Goal: Information Seeking & Learning: Learn about a topic

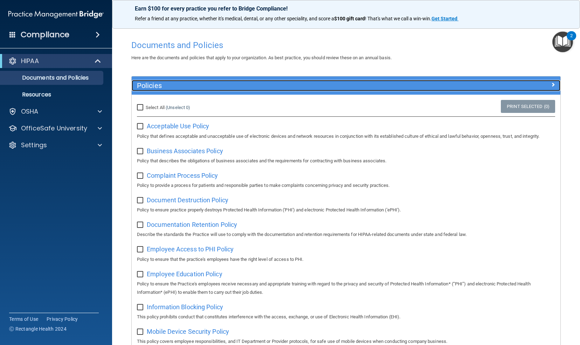
click at [551, 82] on span at bounding box center [553, 84] width 4 height 8
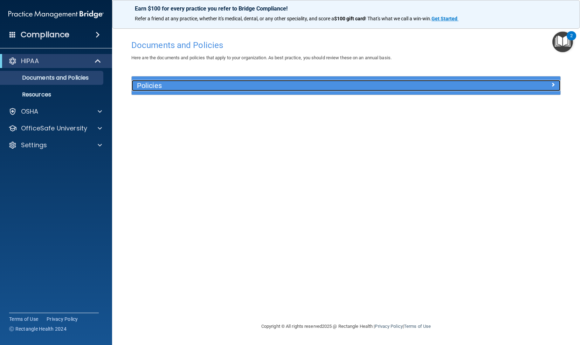
click at [548, 82] on div at bounding box center [506, 84] width 107 height 8
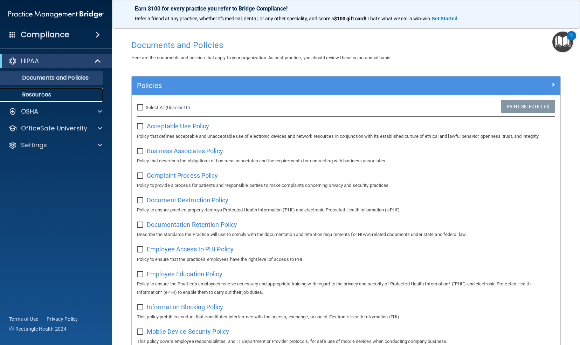
click at [47, 96] on p "Resources" at bounding box center [53, 94] width 96 height 7
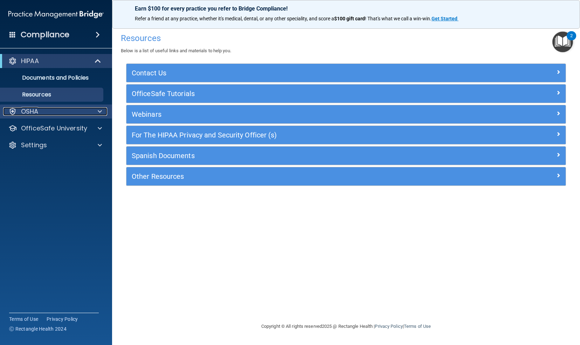
click at [62, 113] on div "OSHA" at bounding box center [46, 111] width 87 height 8
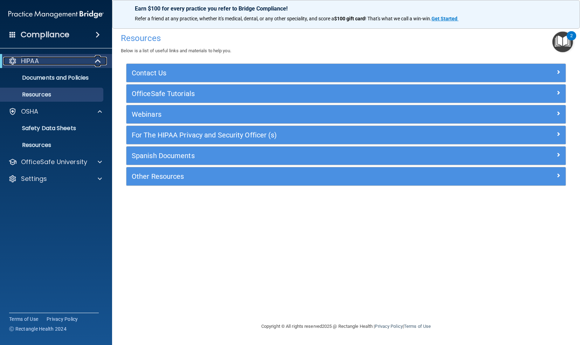
click at [90, 61] on div at bounding box center [98, 61] width 17 height 8
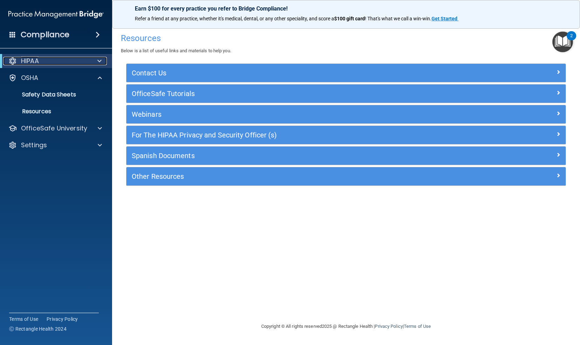
click at [91, 57] on div at bounding box center [98, 61] width 17 height 8
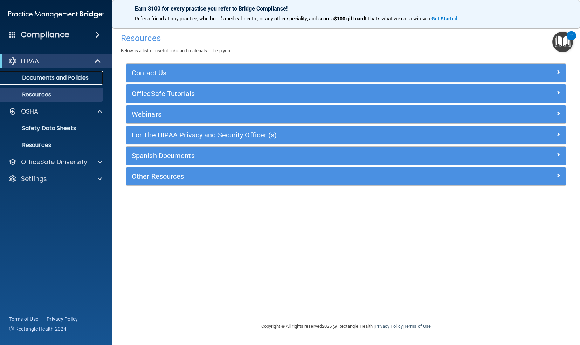
click at [69, 78] on p "Documents and Policies" at bounding box center [53, 77] width 96 height 7
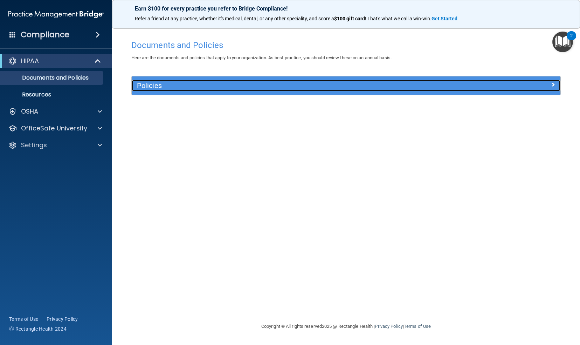
click at [205, 86] on h5 "Policies" at bounding box center [292, 86] width 311 height 8
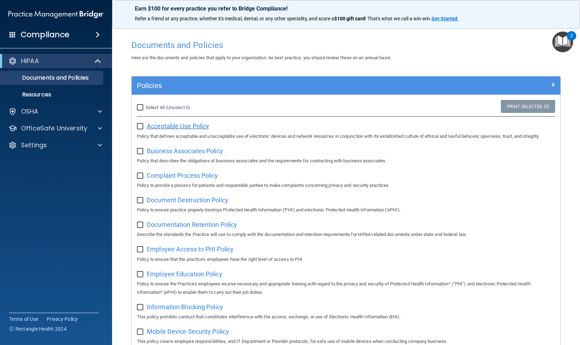
click at [178, 128] on span "Acceptable Use Policy" at bounding box center [178, 125] width 62 height 7
click at [565, 39] on img "Open Resource Center, 2 new notifications" at bounding box center [562, 42] width 21 height 21
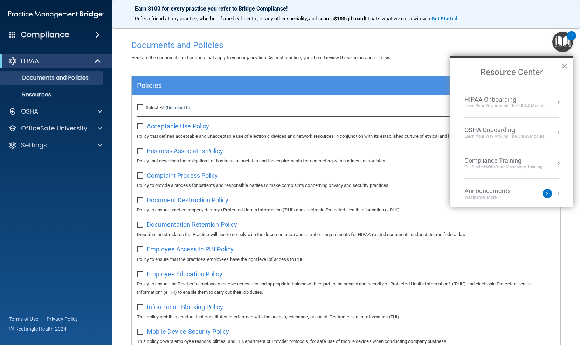
click at [542, 189] on div "2" at bounding box center [546, 193] width 9 height 9
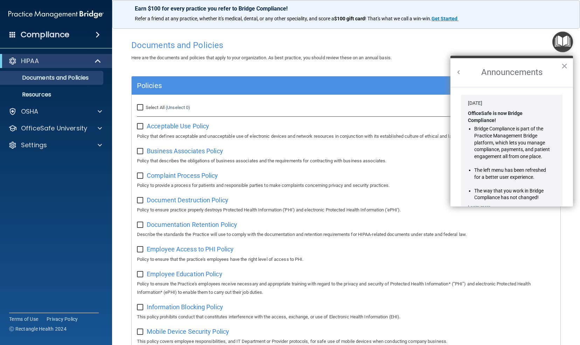
click at [458, 71] on button "Back to Resource Center Home" at bounding box center [458, 72] width 7 height 7
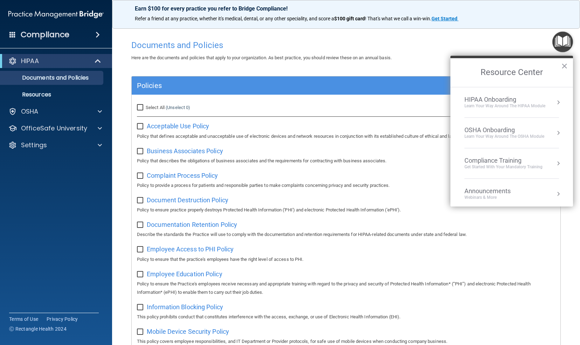
click at [531, 100] on div "HIPAA Onboarding" at bounding box center [504, 100] width 81 height 8
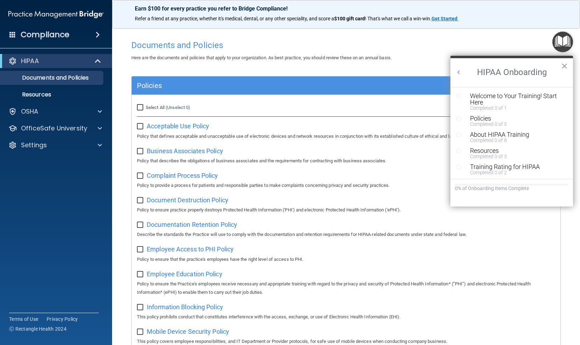
scroll to position [1, 0]
click at [500, 93] on div "Welcome to Your Training! Start Here" at bounding box center [514, 98] width 88 height 13
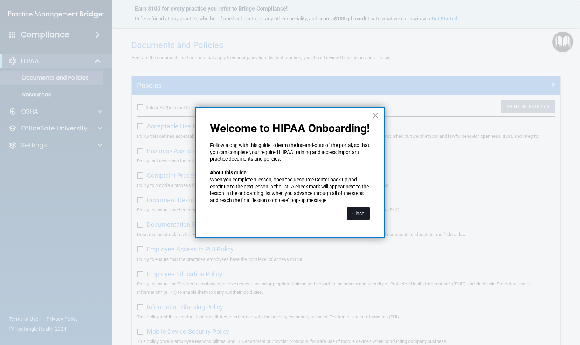
click at [360, 211] on button "Close" at bounding box center [358, 213] width 23 height 13
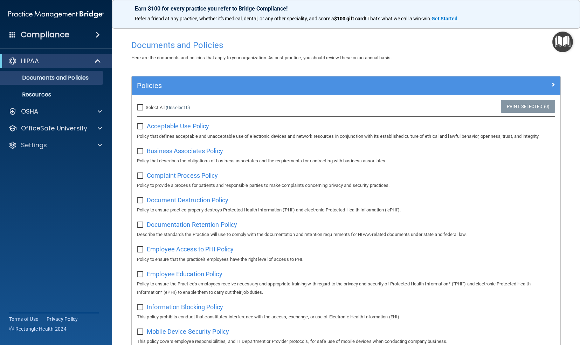
click at [563, 40] on img "Open Resource Center" at bounding box center [562, 42] width 21 height 21
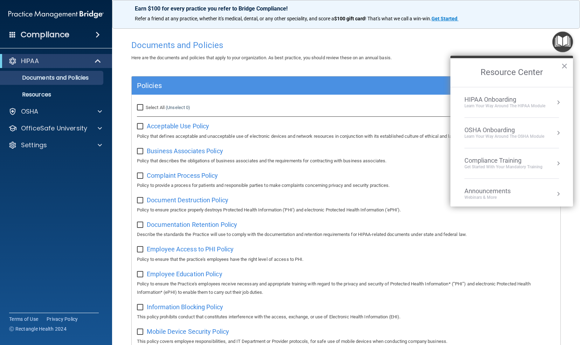
click at [517, 105] on div "Learn Your Way around the HIPAA module" at bounding box center [504, 106] width 81 height 6
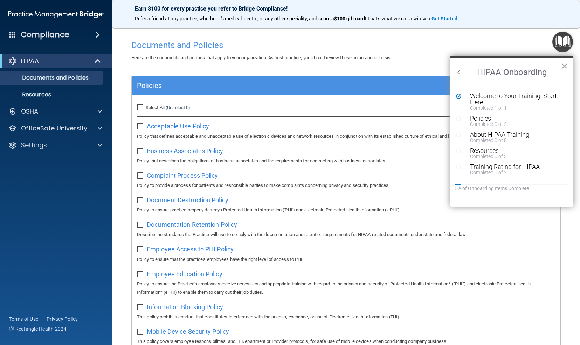
scroll to position [0, 0]
click at [482, 122] on div "Completed 0 of 5" at bounding box center [514, 123] width 88 height 5
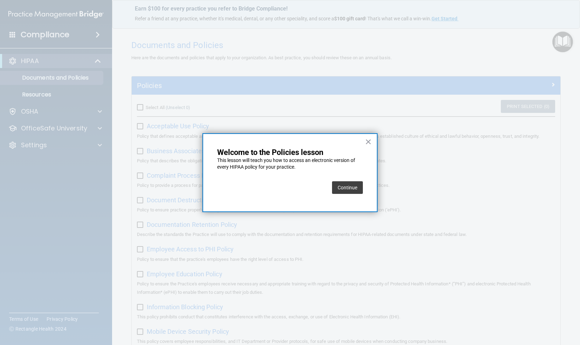
click at [351, 189] on button "Continue" at bounding box center [347, 187] width 31 height 13
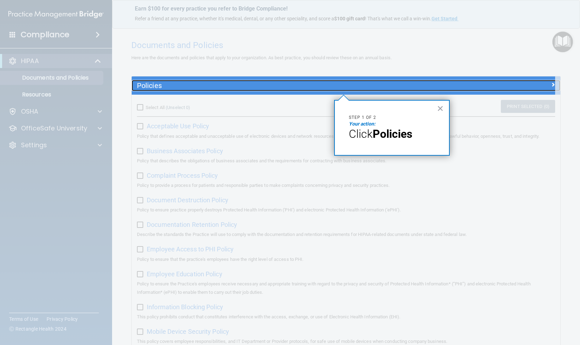
click at [305, 85] on h5 "Policies" at bounding box center [292, 86] width 311 height 8
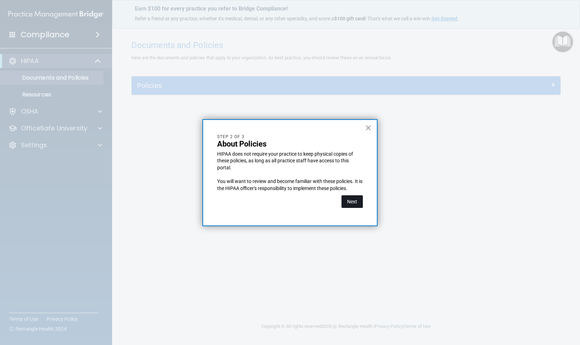
click at [356, 197] on button "Next" at bounding box center [351, 201] width 21 height 13
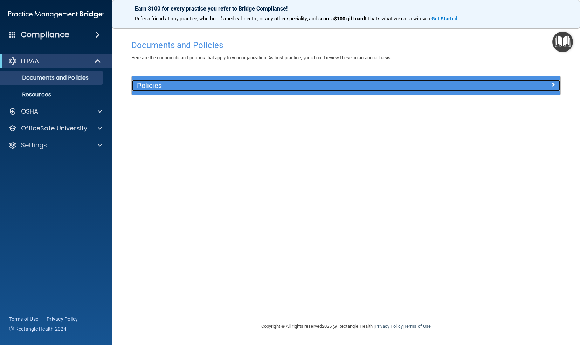
click at [310, 89] on h5 "Policies" at bounding box center [292, 86] width 311 height 8
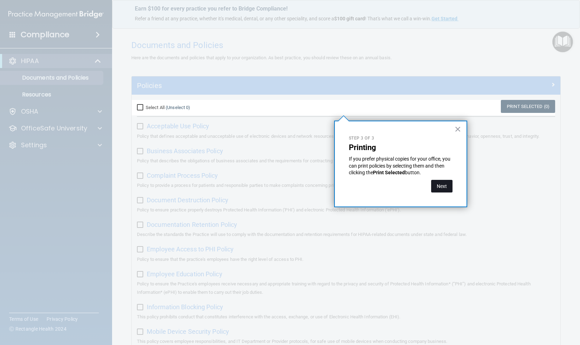
click at [441, 185] on button "Next" at bounding box center [441, 186] width 21 height 13
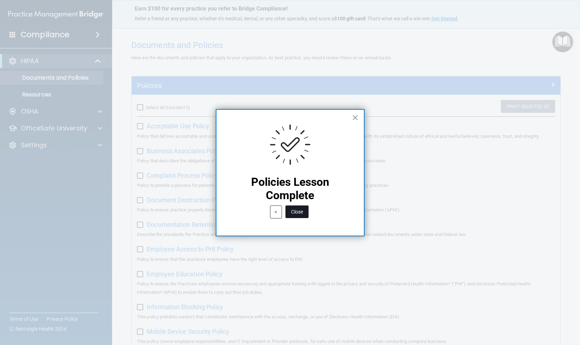
click at [296, 208] on button "Close" at bounding box center [296, 211] width 23 height 13
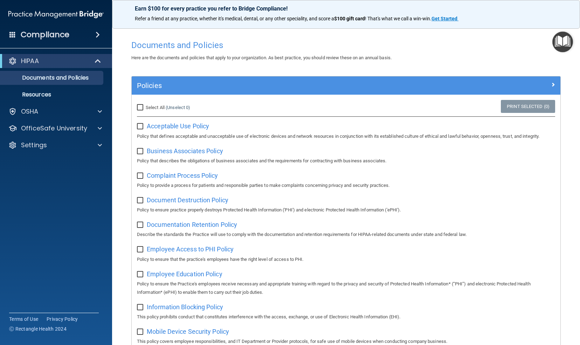
click at [563, 41] on img "Open Resource Center" at bounding box center [562, 42] width 21 height 21
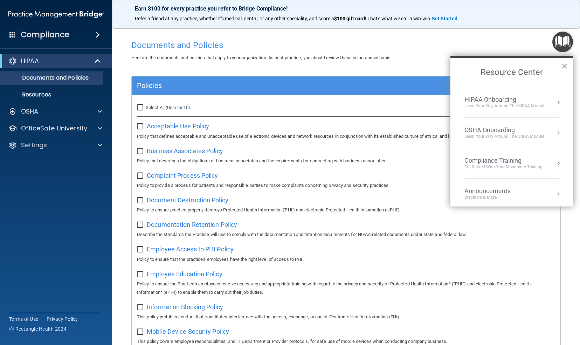
click at [512, 104] on div "Learn Your Way around the HIPAA module" at bounding box center [504, 106] width 81 height 6
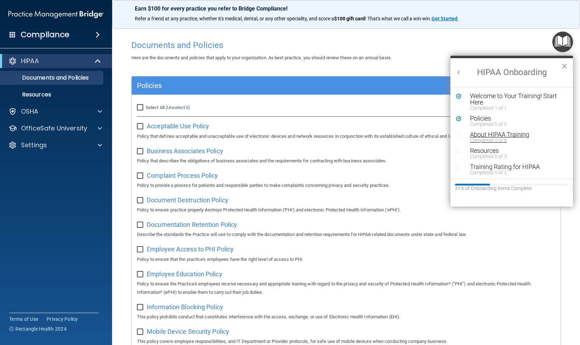
click at [491, 137] on div "About HIPAA Training" at bounding box center [514, 134] width 88 height 6
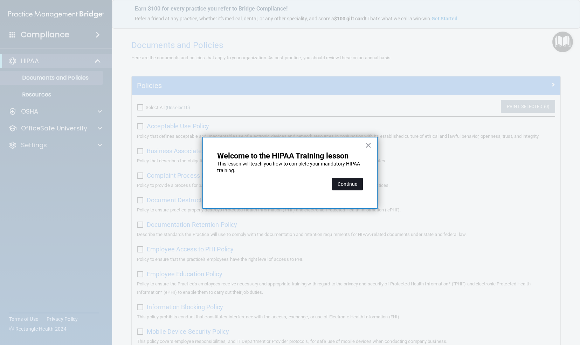
click at [349, 182] on button "Continue" at bounding box center [347, 184] width 31 height 13
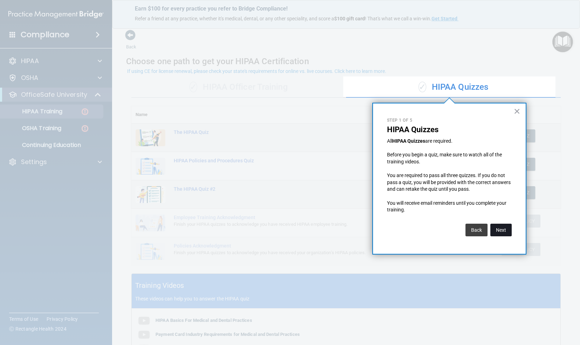
click at [496, 227] on button "Next" at bounding box center [500, 229] width 21 height 13
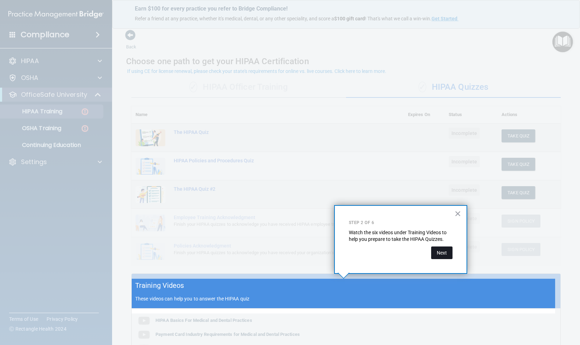
click at [443, 251] on button "Next" at bounding box center [441, 252] width 21 height 13
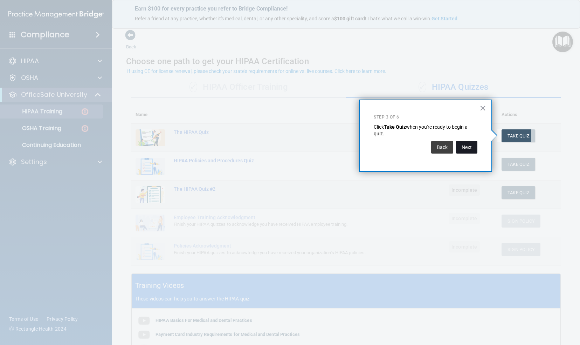
click at [468, 148] on button "Next" at bounding box center [466, 147] width 21 height 13
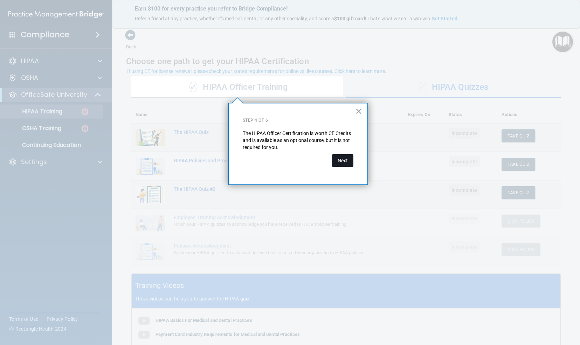
click at [340, 161] on button "Next" at bounding box center [342, 160] width 21 height 13
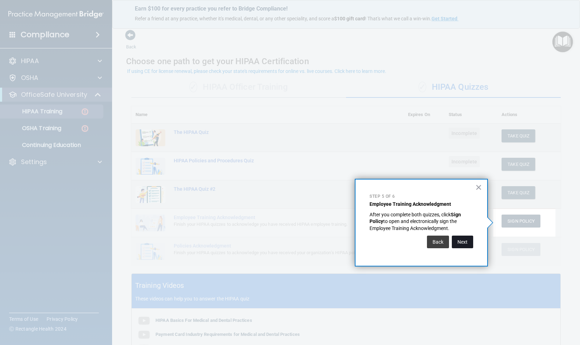
click at [466, 243] on button "Next" at bounding box center [462, 241] width 21 height 13
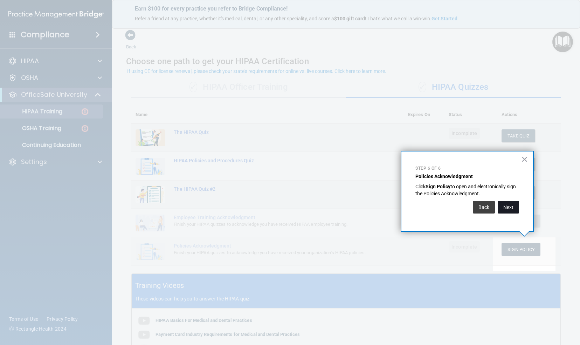
click at [508, 205] on button "Next" at bounding box center [508, 207] width 21 height 13
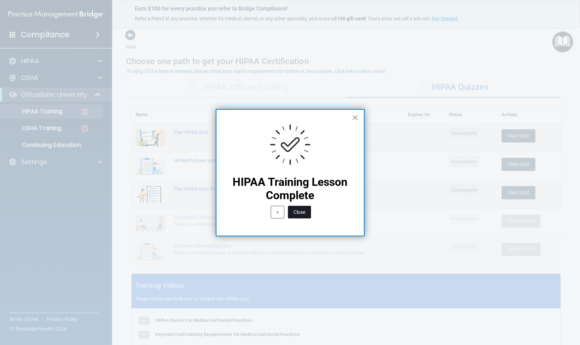
click at [301, 209] on button "Close" at bounding box center [299, 212] width 23 height 13
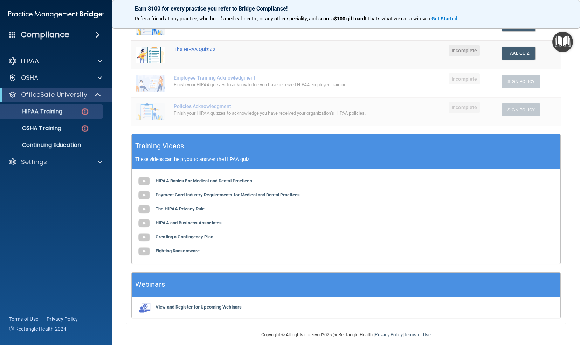
scroll to position [146, 0]
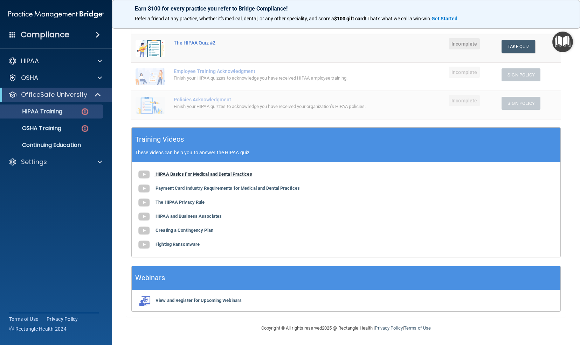
click at [234, 176] on b "HIPAA Basics For Medical and Dental Practices" at bounding box center [203, 173] width 97 height 5
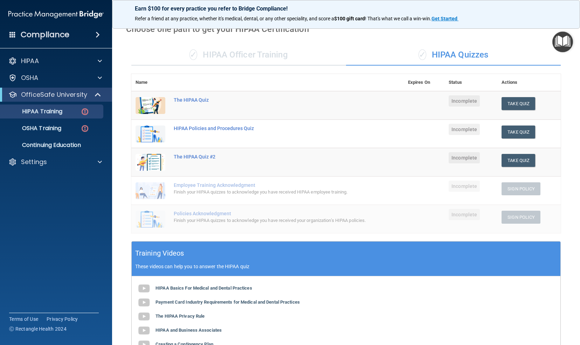
scroll to position [32, 0]
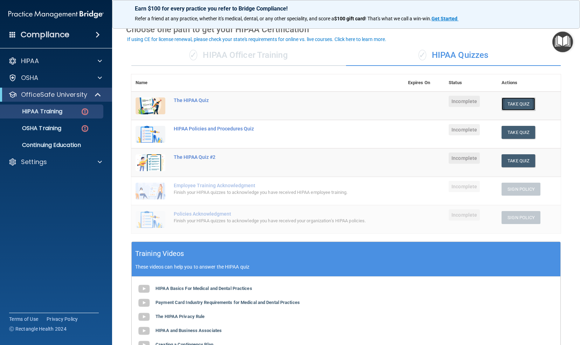
click at [513, 104] on button "Take Quiz" at bounding box center [518, 103] width 34 height 13
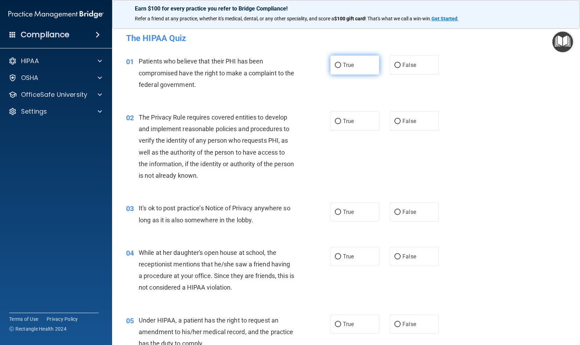
click at [335, 66] on input "True" at bounding box center [338, 65] width 6 height 5
radio input "true"
click at [438, 149] on div "02 The Privacy Rule requires covered entities to develop and implement reasonab…" at bounding box center [346, 148] width 450 height 91
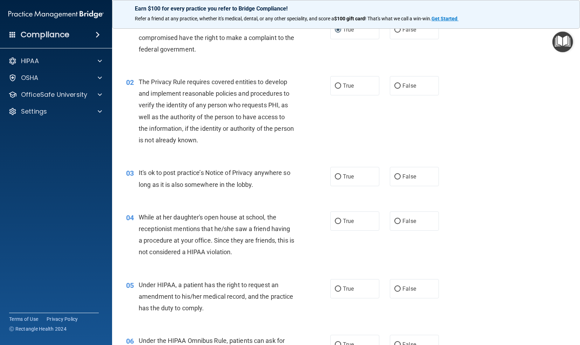
scroll to position [39, 0]
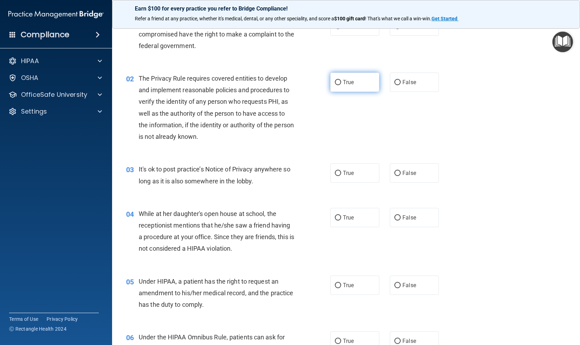
click at [337, 81] on input "True" at bounding box center [338, 82] width 6 height 5
radio input "true"
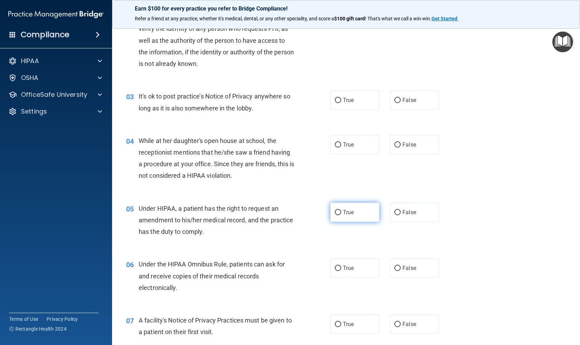
scroll to position [0, 0]
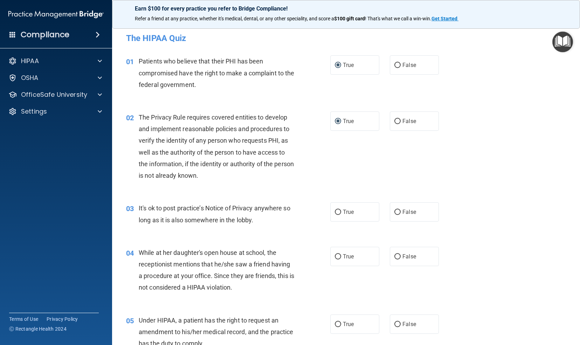
click at [561, 41] on img "Open Resource Center" at bounding box center [562, 42] width 21 height 21
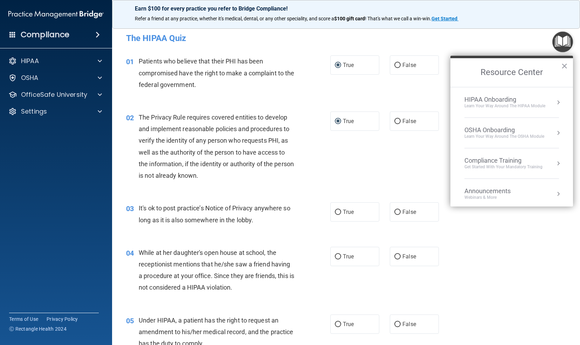
click at [532, 106] on div "Learn Your Way around the HIPAA module" at bounding box center [504, 106] width 81 height 6
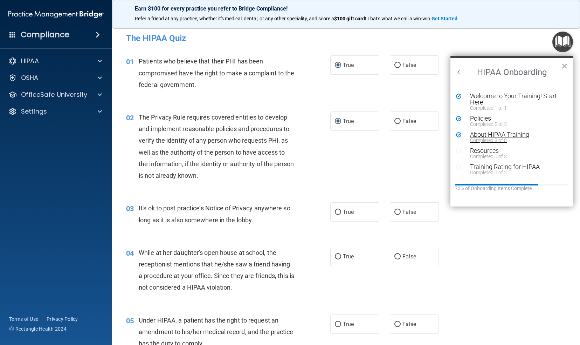
scroll to position [1, 0]
click at [483, 123] on div "Completed 5 of 5" at bounding box center [514, 123] width 88 height 5
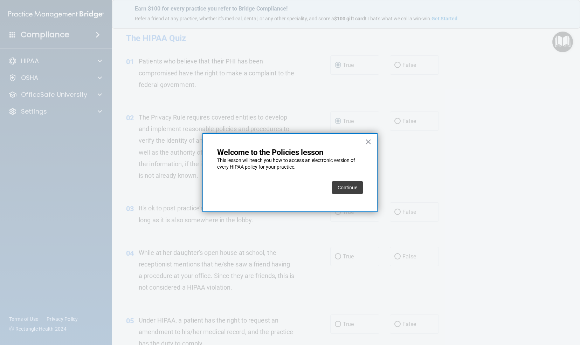
click at [347, 188] on button "Continue" at bounding box center [347, 187] width 31 height 13
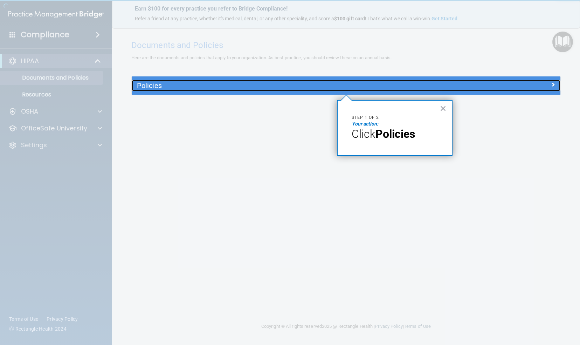
click at [412, 86] on h5 "Policies" at bounding box center [292, 86] width 311 height 8
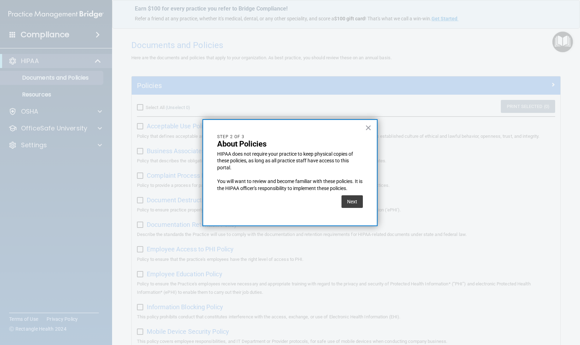
drag, startPoint x: 412, startPoint y: 86, endPoint x: 379, endPoint y: 146, distance: 68.2
click at [384, 133] on div at bounding box center [290, 172] width 580 height 345
click at [349, 200] on button "Next" at bounding box center [351, 201] width 21 height 13
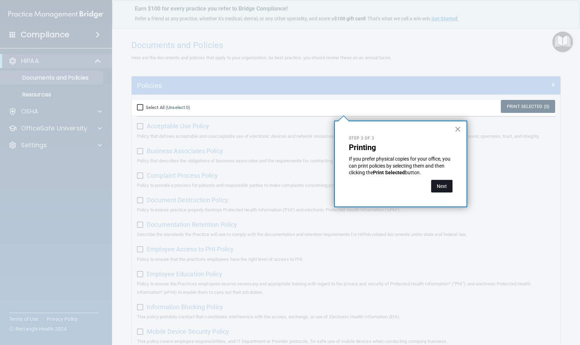
click at [436, 185] on button "Next" at bounding box center [441, 186] width 21 height 13
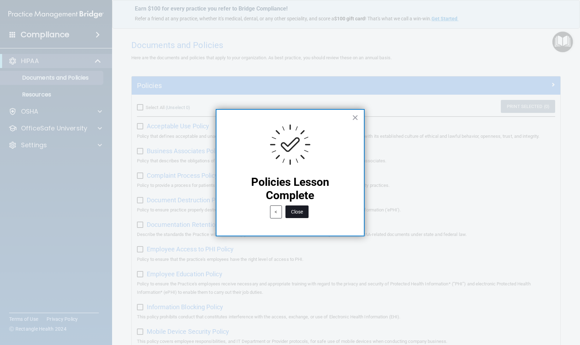
click at [295, 214] on button "Close" at bounding box center [296, 211] width 23 height 13
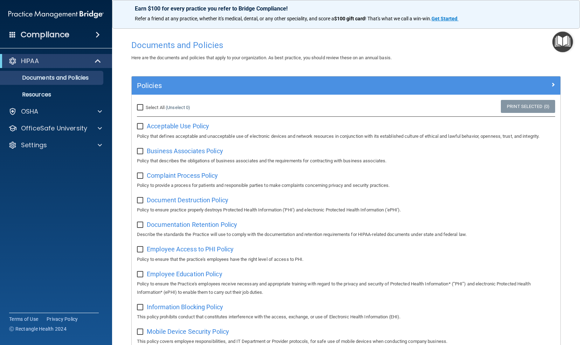
click at [562, 42] on img "Open Resource Center" at bounding box center [562, 42] width 21 height 21
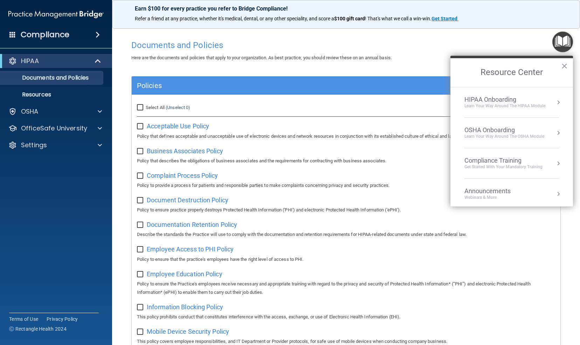
click at [520, 103] on div "Learn Your Way around the HIPAA module" at bounding box center [504, 106] width 81 height 6
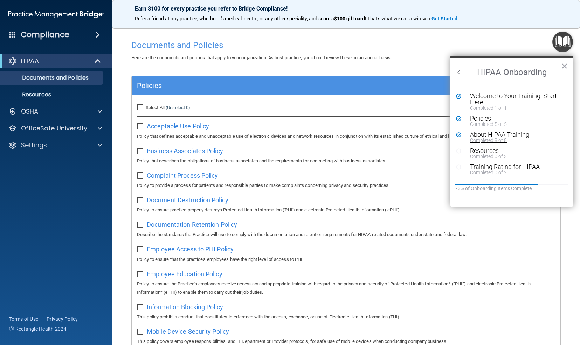
scroll to position [1, 0]
click at [486, 138] on div "Completed 8 of 8" at bounding box center [514, 139] width 88 height 5
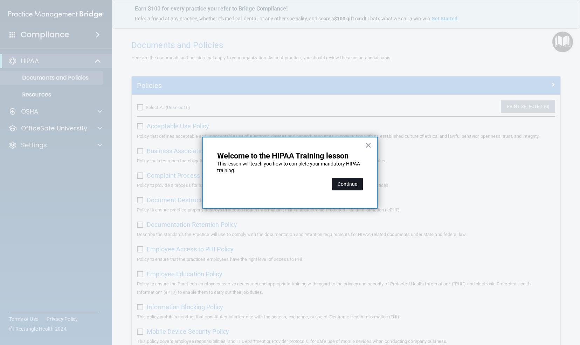
click at [341, 183] on button "Continue" at bounding box center [347, 184] width 31 height 13
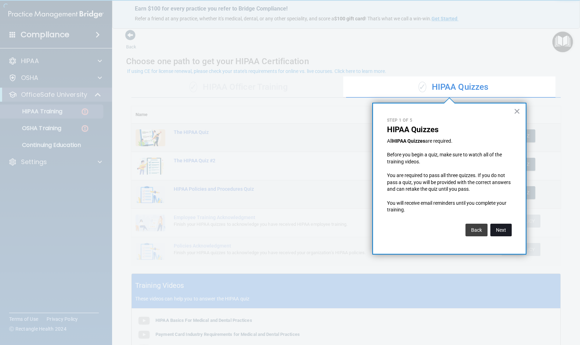
click at [499, 230] on button "Next" at bounding box center [500, 229] width 21 height 13
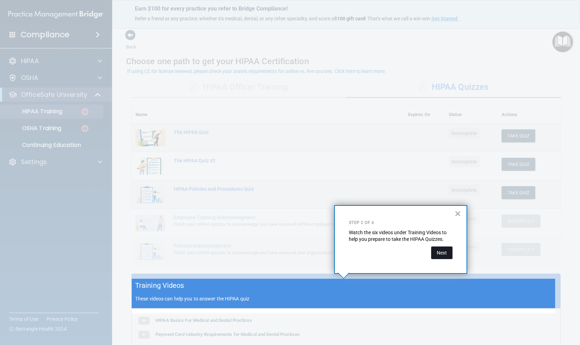
click at [446, 253] on button "Next" at bounding box center [441, 252] width 21 height 13
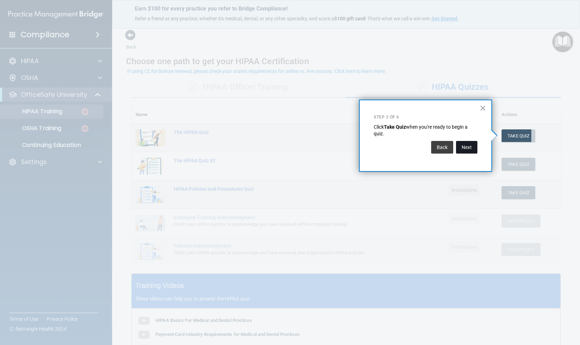
click at [469, 147] on button "Next" at bounding box center [466, 147] width 21 height 13
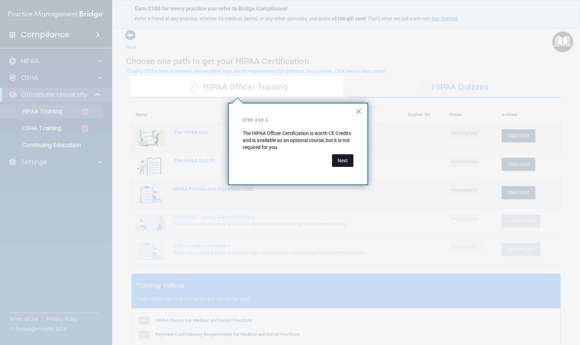
click at [344, 159] on button "Next" at bounding box center [342, 160] width 21 height 13
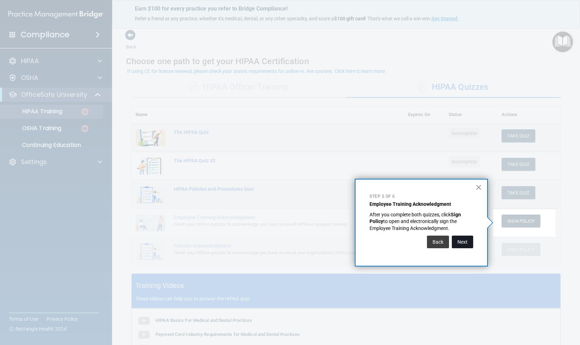
click at [461, 238] on button "Next" at bounding box center [462, 241] width 21 height 13
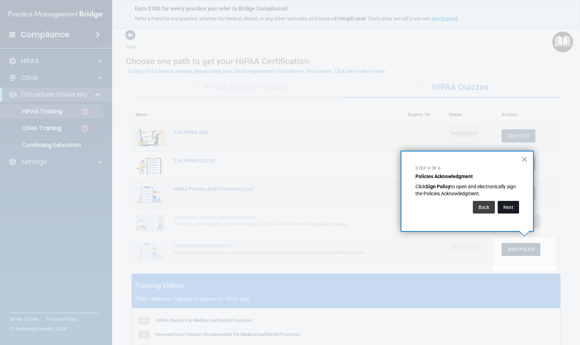
click at [506, 204] on button "Next" at bounding box center [508, 207] width 21 height 13
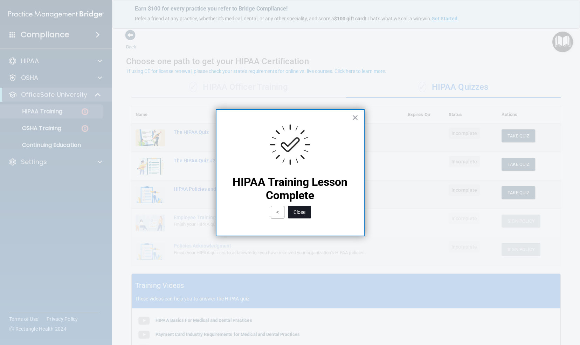
click at [297, 212] on button "Close" at bounding box center [299, 212] width 23 height 13
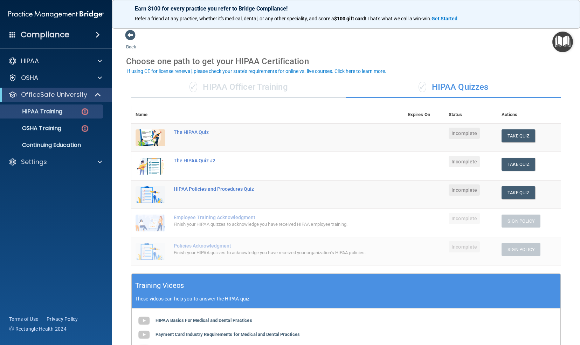
click at [378, 249] on td "Policies Acknowledgment Finish your HIPAA quizzes to acknowledge you have recei…" at bounding box center [286, 251] width 234 height 28
click at [517, 134] on button "Take Quiz" at bounding box center [518, 135] width 34 height 13
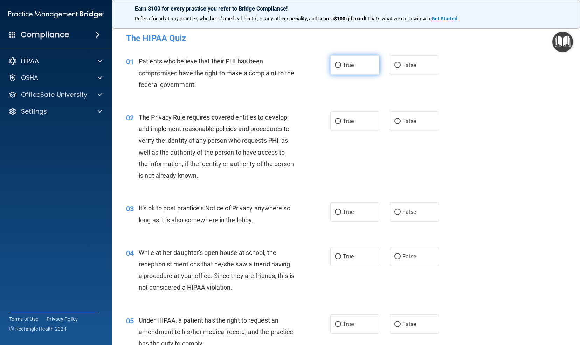
click at [346, 64] on span "True" at bounding box center [348, 65] width 11 height 7
click at [341, 64] on input "True" at bounding box center [338, 65] width 6 height 5
radio input "true"
click at [340, 120] on label "True" at bounding box center [354, 120] width 49 height 19
click at [340, 120] on input "True" at bounding box center [338, 121] width 6 height 5
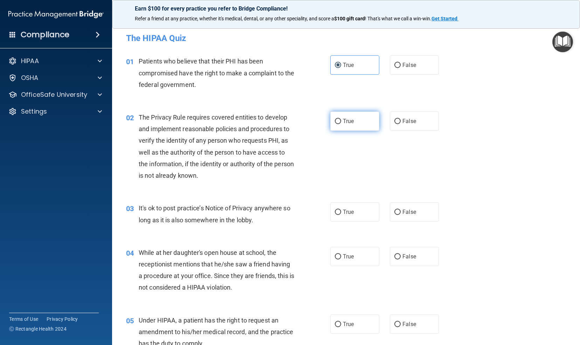
radio input "true"
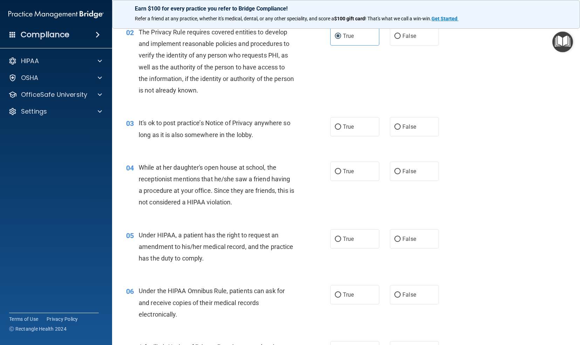
scroll to position [86, 0]
click at [343, 127] on span "True" at bounding box center [348, 126] width 11 height 7
click at [341, 127] on input "True" at bounding box center [338, 126] width 6 height 5
radio input "true"
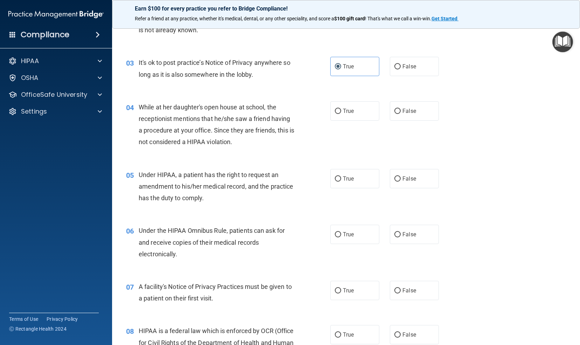
scroll to position [152, 0]
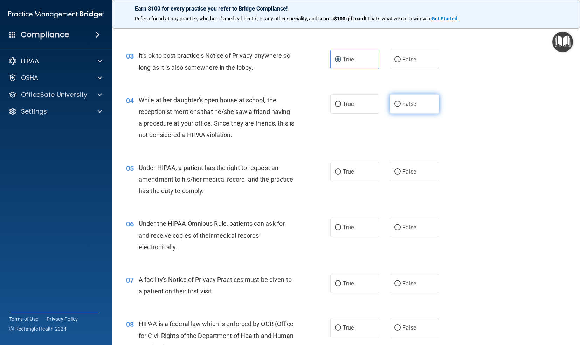
click at [407, 103] on span "False" at bounding box center [409, 103] width 14 height 7
click at [401, 103] on input "False" at bounding box center [397, 104] width 6 height 5
radio input "true"
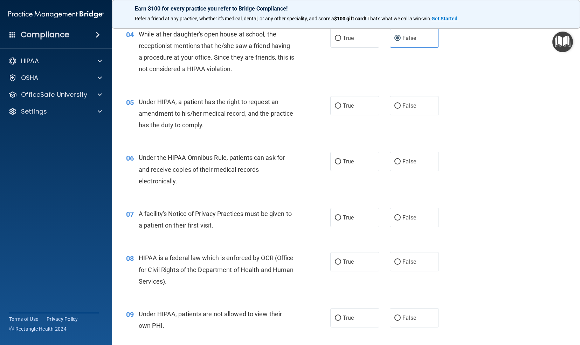
scroll to position [219, 0]
click at [350, 102] on span "True" at bounding box center [348, 105] width 11 height 7
click at [341, 103] on input "True" at bounding box center [338, 105] width 6 height 5
radio input "true"
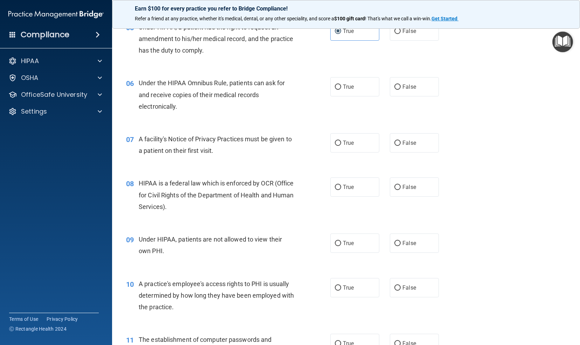
scroll to position [295, 0]
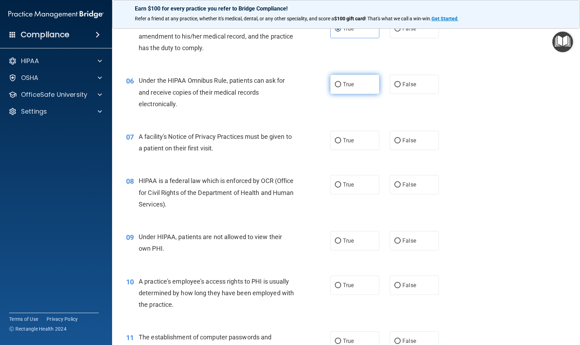
click at [352, 76] on label "True" at bounding box center [354, 84] width 49 height 19
click at [341, 82] on input "True" at bounding box center [338, 84] width 6 height 5
radio input "true"
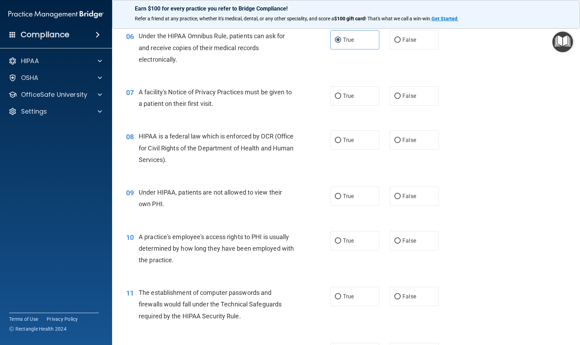
scroll to position [340, 0]
click at [353, 93] on label "True" at bounding box center [354, 95] width 49 height 19
click at [341, 93] on input "True" at bounding box center [338, 95] width 6 height 5
radio input "true"
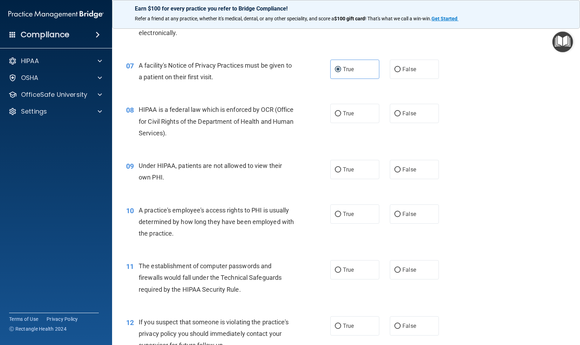
scroll to position [369, 0]
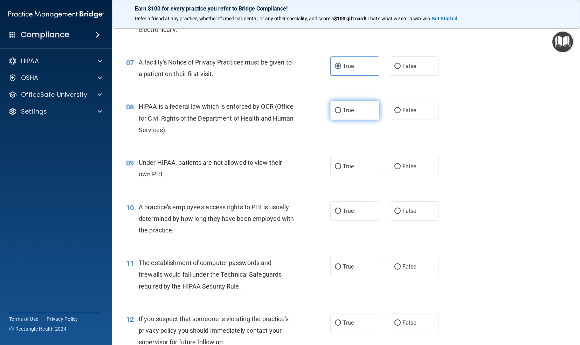
click at [362, 109] on label "True" at bounding box center [354, 109] width 49 height 19
click at [341, 109] on input "True" at bounding box center [338, 110] width 6 height 5
radio input "true"
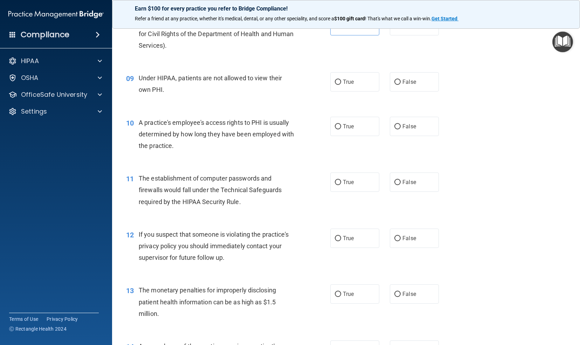
scroll to position [455, 0]
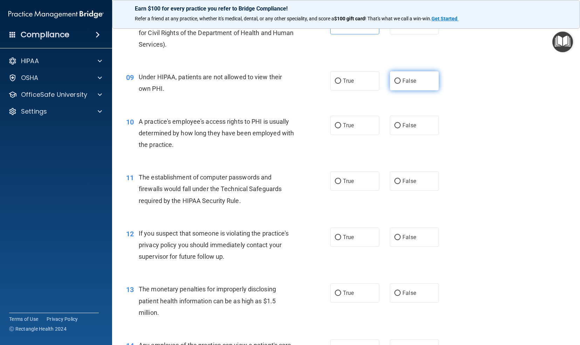
click at [414, 79] on label "False" at bounding box center [414, 80] width 49 height 19
click at [401, 79] on input "False" at bounding box center [397, 80] width 6 height 5
radio input "true"
click at [394, 124] on input "False" at bounding box center [397, 125] width 6 height 5
radio input "true"
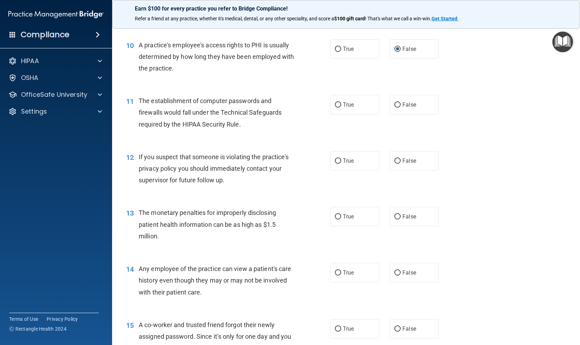
scroll to position [533, 0]
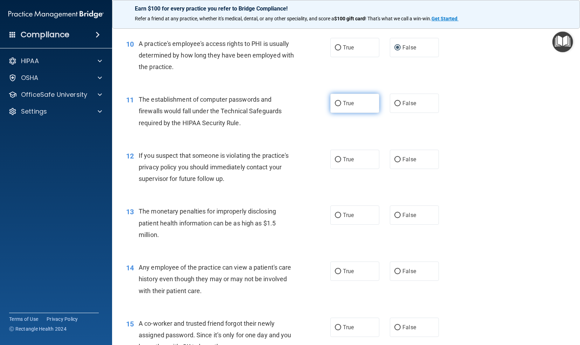
click at [350, 100] on span "True" at bounding box center [348, 103] width 11 height 7
click at [341, 101] on input "True" at bounding box center [338, 103] width 6 height 5
radio input "true"
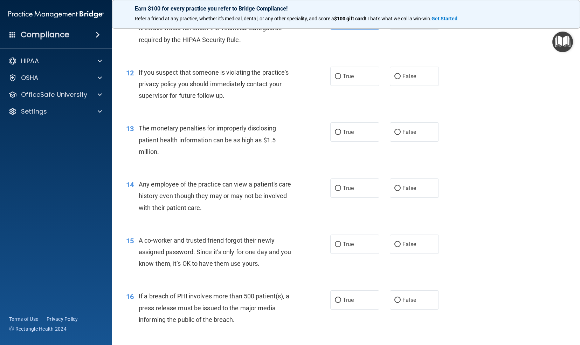
scroll to position [619, 0]
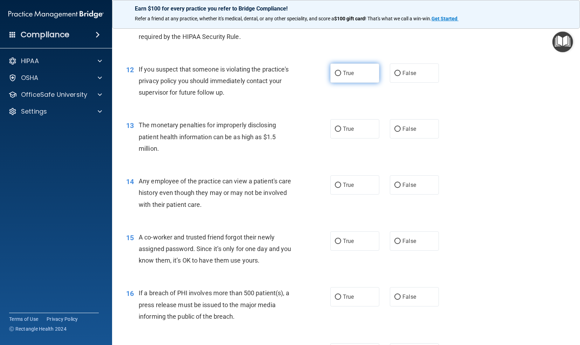
click at [349, 75] on span "True" at bounding box center [348, 73] width 11 height 7
click at [341, 75] on input "True" at bounding box center [338, 73] width 6 height 5
radio input "true"
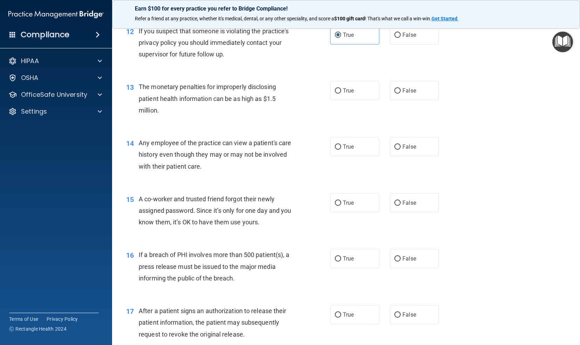
scroll to position [657, 0]
drag, startPoint x: 370, startPoint y: 103, endPoint x: 363, endPoint y: 106, distance: 7.5
click at [363, 106] on div "13 The monetary penalties for improperly disclosing patient health information …" at bounding box center [346, 100] width 450 height 56
click at [350, 88] on span "True" at bounding box center [348, 90] width 11 height 7
click at [341, 88] on input "True" at bounding box center [338, 90] width 6 height 5
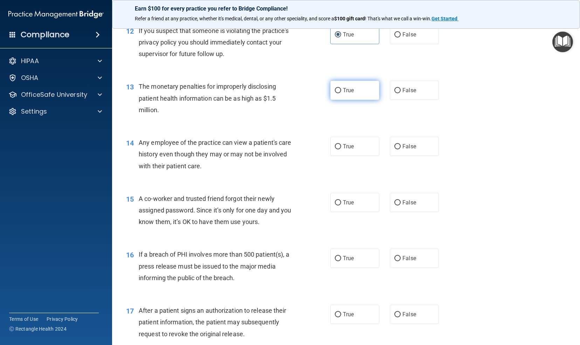
radio input "true"
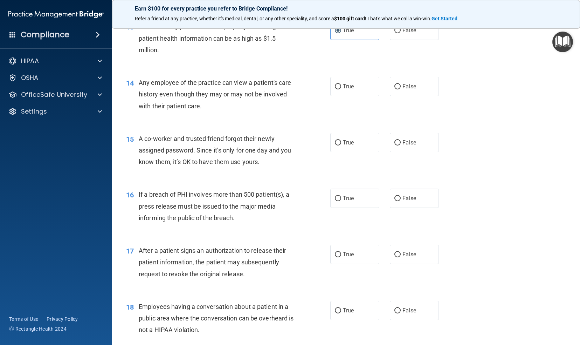
scroll to position [719, 0]
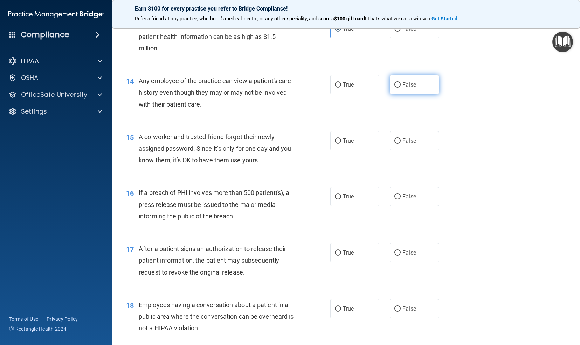
click at [394, 82] on input "False" at bounding box center [397, 84] width 6 height 5
radio input "true"
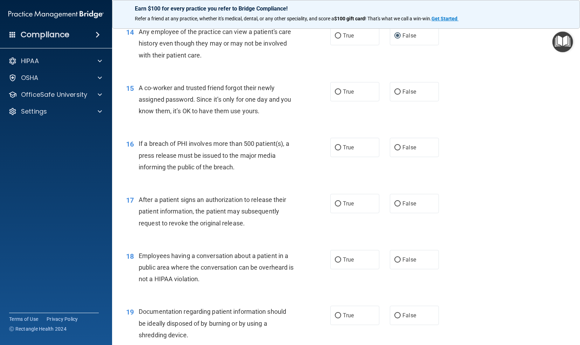
scroll to position [767, 0]
click at [390, 94] on label "False" at bounding box center [414, 92] width 49 height 19
click at [394, 94] on input "False" at bounding box center [397, 92] width 6 height 5
radio input "true"
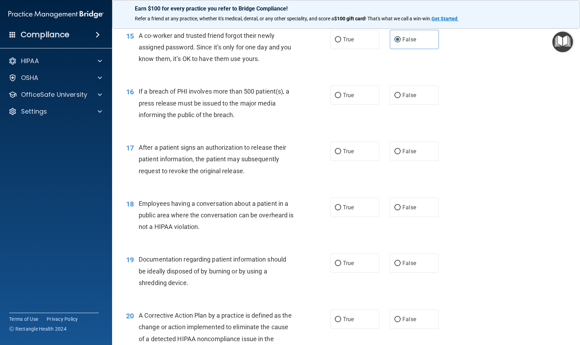
scroll to position [822, 0]
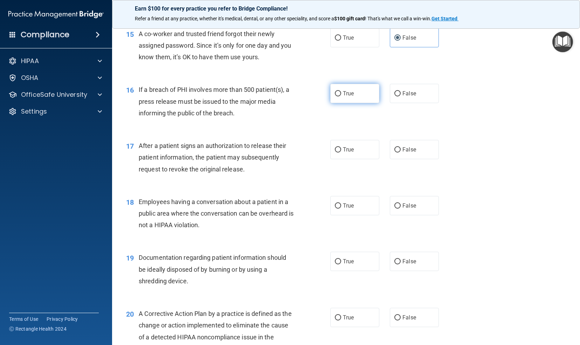
click at [335, 93] on input "True" at bounding box center [338, 93] width 6 height 5
radio input "true"
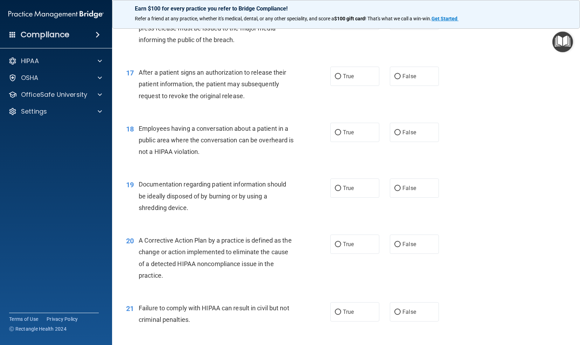
scroll to position [895, 0]
click at [335, 77] on input "True" at bounding box center [338, 76] width 6 height 5
radio input "true"
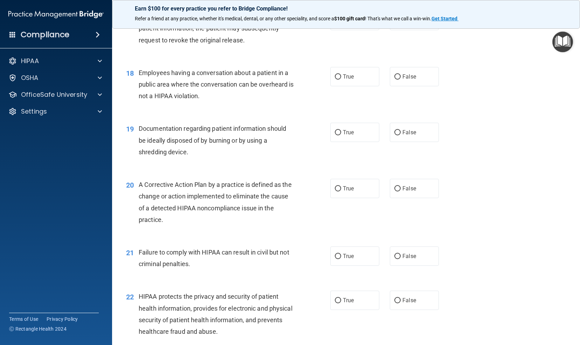
scroll to position [951, 0]
click at [394, 77] on input "False" at bounding box center [397, 76] width 6 height 5
radio input "true"
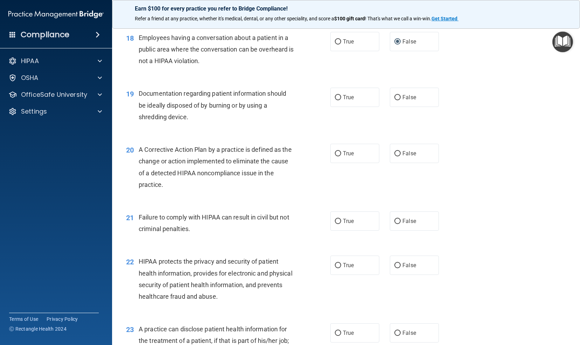
scroll to position [986, 0]
click at [347, 98] on span "True" at bounding box center [348, 96] width 11 height 7
click at [341, 98] on input "True" at bounding box center [338, 97] width 6 height 5
radio input "true"
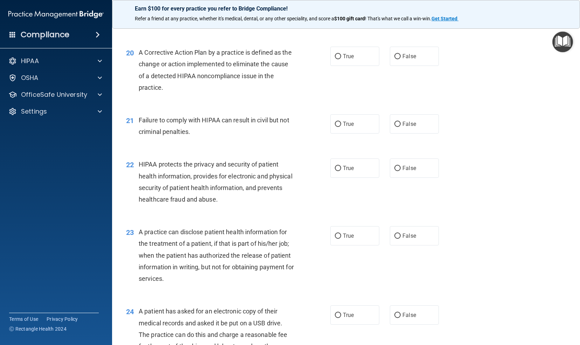
scroll to position [1083, 0]
click at [352, 57] on label "True" at bounding box center [354, 55] width 49 height 19
click at [341, 57] on input "True" at bounding box center [338, 56] width 6 height 5
radio input "true"
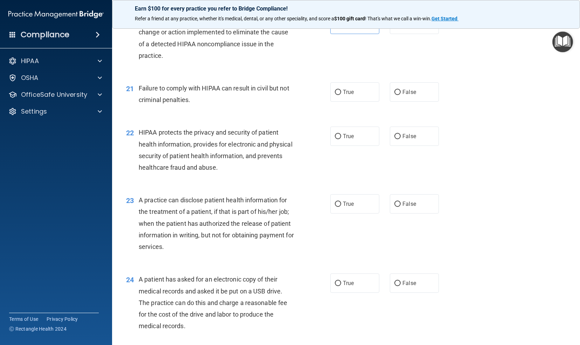
scroll to position [1120, 0]
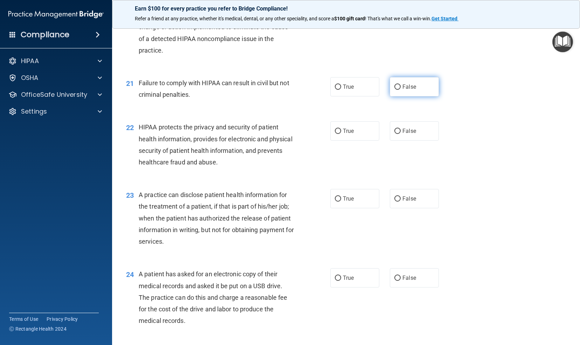
click at [402, 85] on span "False" at bounding box center [409, 86] width 14 height 7
click at [401, 85] on input "False" at bounding box center [397, 86] width 6 height 5
radio input "true"
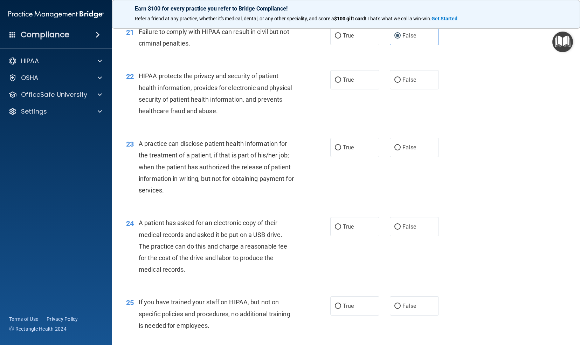
scroll to position [1172, 0]
click at [336, 74] on label "True" at bounding box center [354, 78] width 49 height 19
click at [336, 77] on input "True" at bounding box center [338, 79] width 6 height 5
radio input "true"
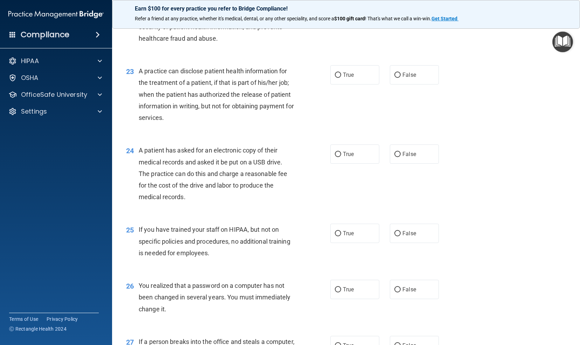
scroll to position [1244, 0]
click at [343, 74] on span "True" at bounding box center [348, 74] width 11 height 7
click at [341, 74] on input "True" at bounding box center [338, 74] width 6 height 5
radio input "true"
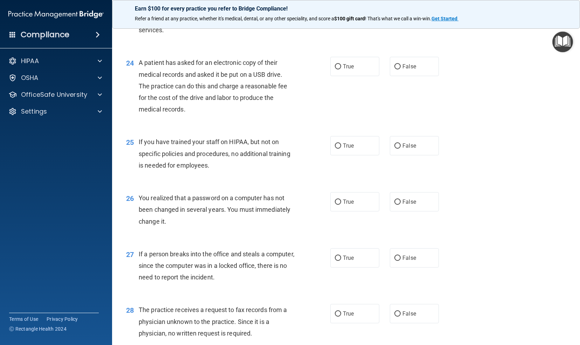
scroll to position [1331, 0]
click at [350, 68] on span "True" at bounding box center [348, 66] width 11 height 7
click at [341, 68] on input "True" at bounding box center [338, 66] width 6 height 5
radio input "true"
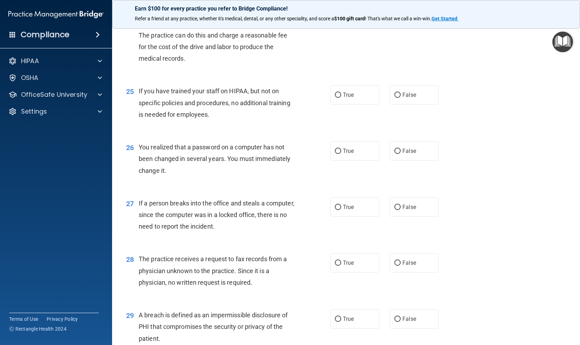
scroll to position [1383, 0]
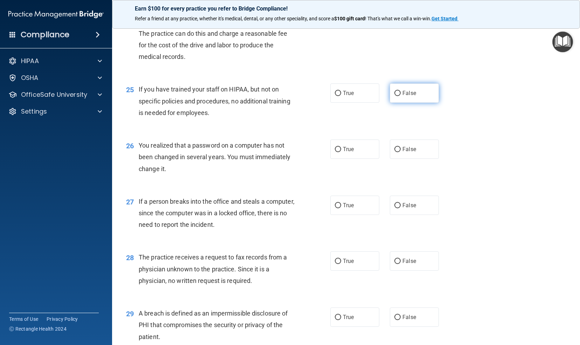
click at [402, 93] on span "False" at bounding box center [409, 93] width 14 height 7
click at [399, 93] on input "False" at bounding box center [397, 93] width 6 height 5
radio input "true"
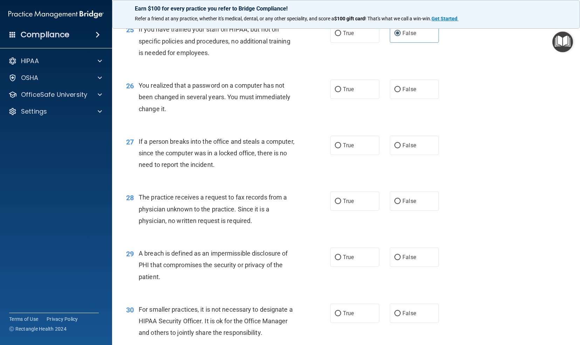
scroll to position [1444, 0]
click at [353, 91] on label "True" at bounding box center [354, 88] width 49 height 19
click at [341, 91] on input "True" at bounding box center [338, 88] width 6 height 5
radio input "true"
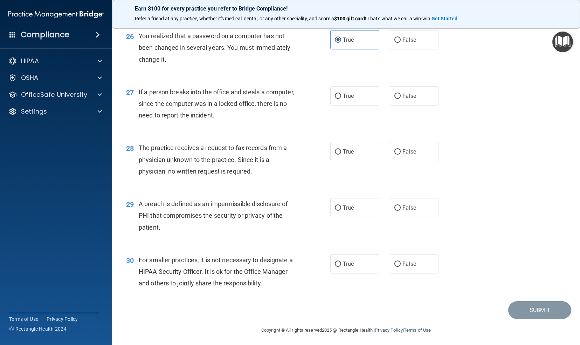
scroll to position [1493, 0]
click at [395, 95] on input "False" at bounding box center [397, 95] width 6 height 5
radio input "true"
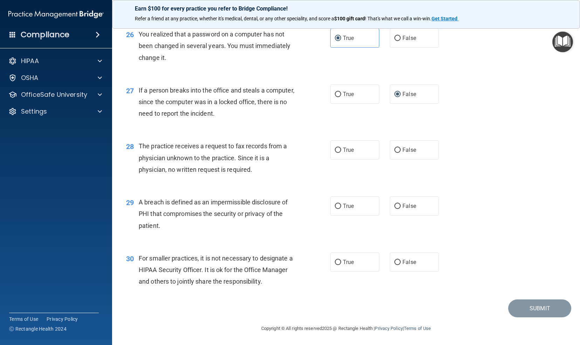
click at [377, 125] on div "27 If a person breaks into the office and steals a computer, since the computer…" at bounding box center [346, 104] width 450 height 56
click at [403, 154] on label "False" at bounding box center [414, 149] width 49 height 19
click at [401, 153] on input "False" at bounding box center [397, 149] width 6 height 5
radio input "true"
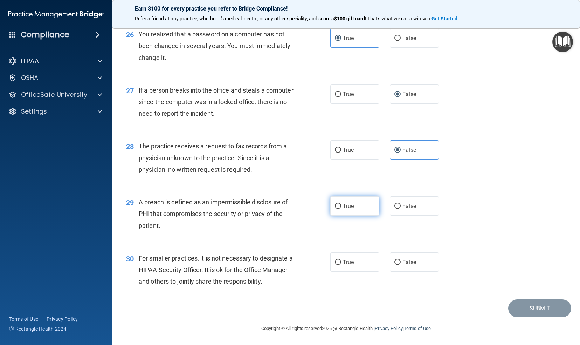
click at [366, 197] on label "True" at bounding box center [354, 205] width 49 height 19
click at [341, 203] on input "True" at bounding box center [338, 205] width 6 height 5
radio input "true"
click at [406, 267] on label "False" at bounding box center [414, 261] width 49 height 19
click at [401, 265] on input "False" at bounding box center [397, 261] width 6 height 5
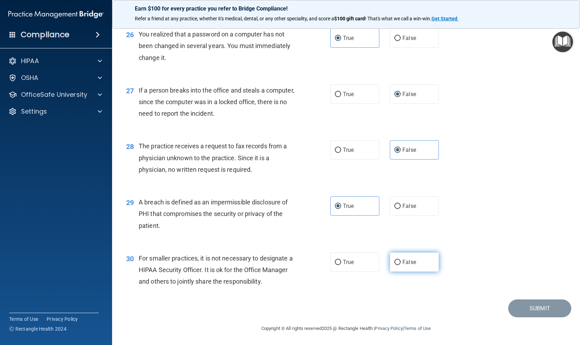
radio input "true"
click at [534, 308] on button "Submit" at bounding box center [539, 308] width 63 height 18
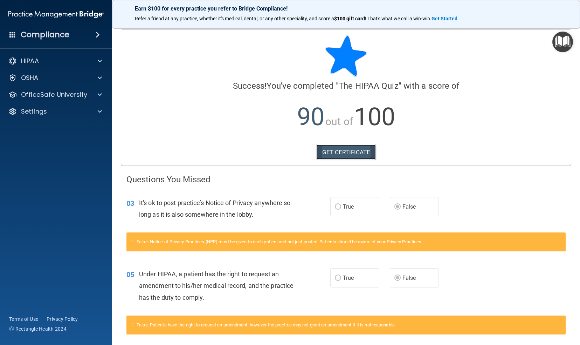
click at [357, 151] on link "GET CERTIFICATE" at bounding box center [346, 151] width 60 height 15
click at [568, 41] on img "Open Resource Center" at bounding box center [562, 42] width 21 height 21
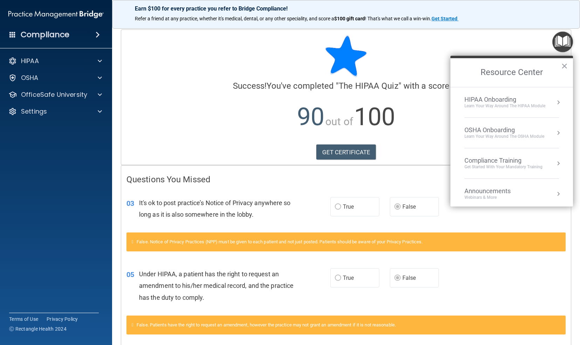
click at [497, 103] on div "Learn Your Way around the HIPAA module" at bounding box center [504, 106] width 81 height 6
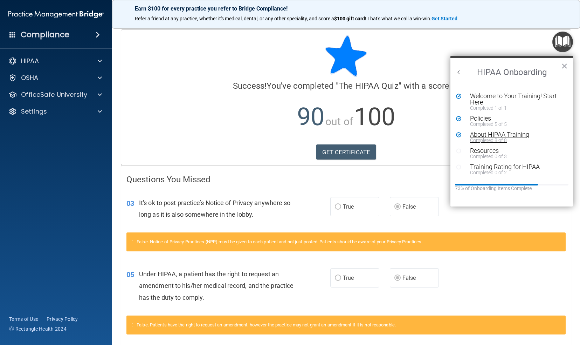
click at [492, 134] on div "About HIPAA Training" at bounding box center [514, 134] width 88 height 6
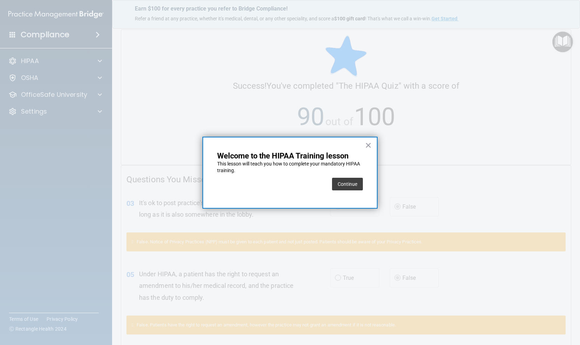
click at [343, 190] on div "Continue" at bounding box center [347, 184] width 31 height 20
click at [345, 183] on button "Continue" at bounding box center [347, 184] width 31 height 13
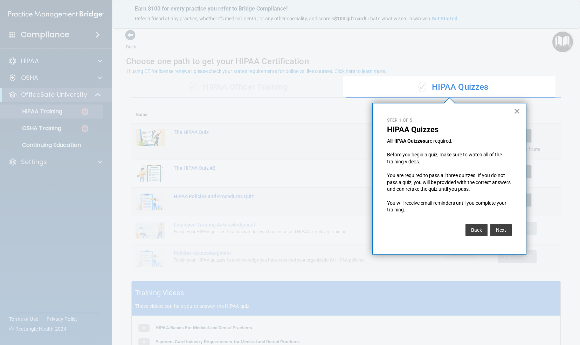
click at [517, 110] on button "×" at bounding box center [517, 110] width 7 height 11
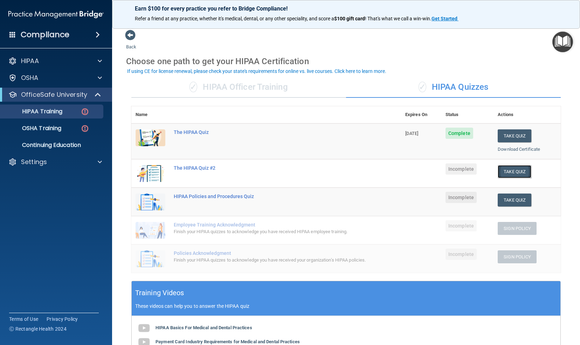
click at [508, 171] on button "Take Quiz" at bounding box center [515, 171] width 34 height 13
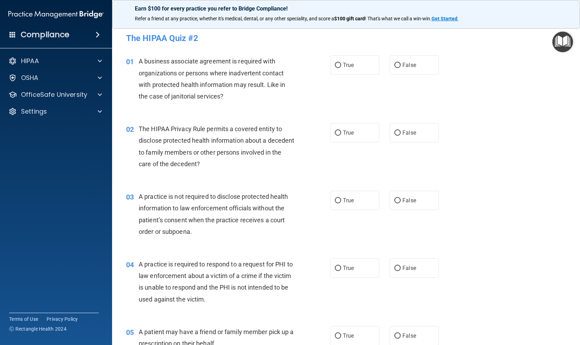
click at [486, 279] on div "04 A practice is required to respond to a request for PHI to law enforcement ab…" at bounding box center [346, 283] width 450 height 68
click at [349, 70] on label "True" at bounding box center [354, 64] width 49 height 19
click at [341, 68] on input "True" at bounding box center [338, 65] width 6 height 5
radio input "true"
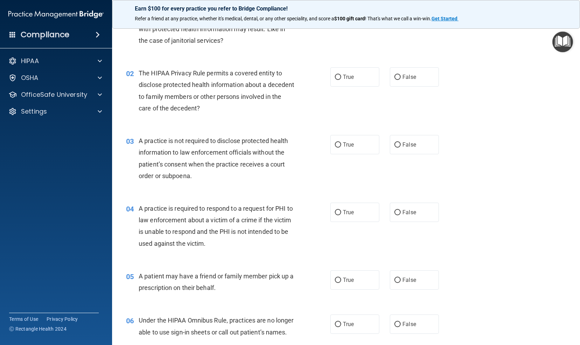
scroll to position [56, 0]
click at [335, 74] on input "True" at bounding box center [338, 76] width 6 height 5
radio input "true"
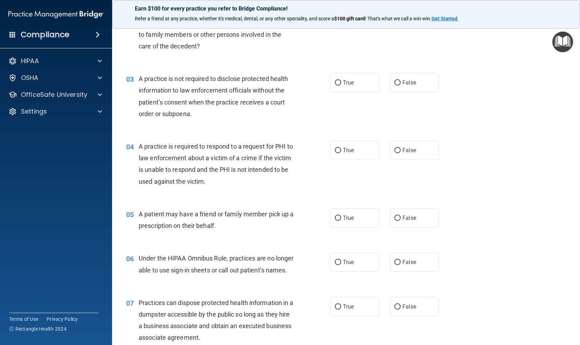
scroll to position [118, 0]
click at [374, 114] on div "03 A practice is not required to disclose protected health information to law e…" at bounding box center [346, 98] width 450 height 68
click at [394, 82] on input "False" at bounding box center [397, 82] width 6 height 5
radio input "true"
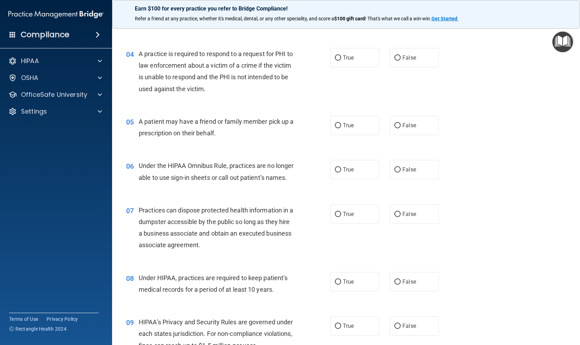
scroll to position [211, 0]
click at [400, 53] on label "False" at bounding box center [414, 56] width 49 height 19
click at [400, 55] on input "False" at bounding box center [397, 57] width 6 height 5
radio input "true"
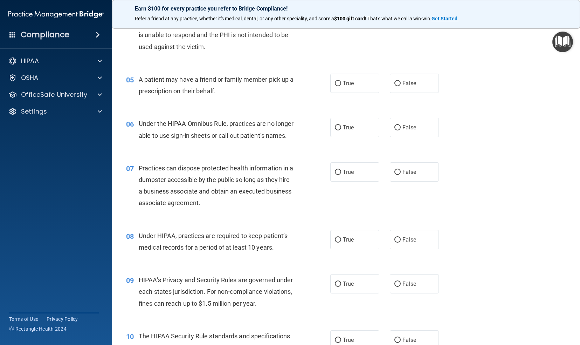
scroll to position [253, 0]
click at [350, 85] on span "True" at bounding box center [348, 82] width 11 height 7
click at [341, 85] on input "True" at bounding box center [338, 82] width 6 height 5
radio input "true"
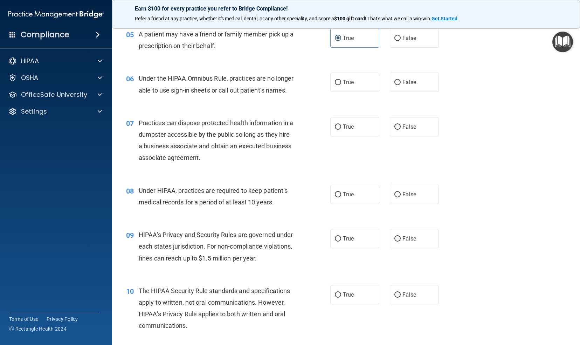
scroll to position [298, 0]
click at [395, 82] on input "False" at bounding box center [397, 81] width 6 height 5
radio input "true"
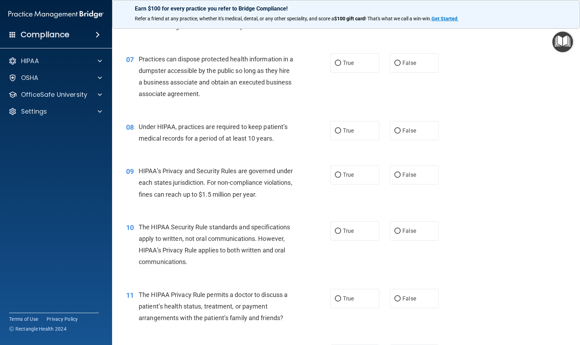
scroll to position [361, 0]
click at [402, 66] on span "False" at bounding box center [409, 62] width 14 height 7
click at [399, 65] on input "False" at bounding box center [397, 62] width 6 height 5
radio input "true"
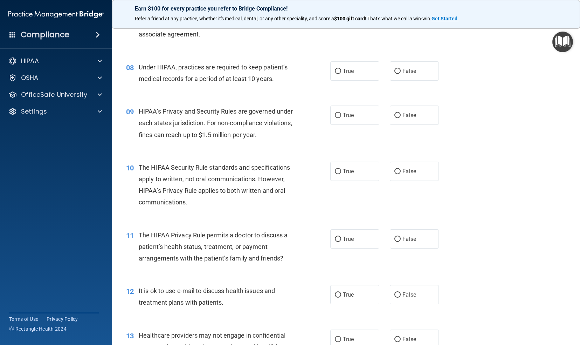
scroll to position [426, 0]
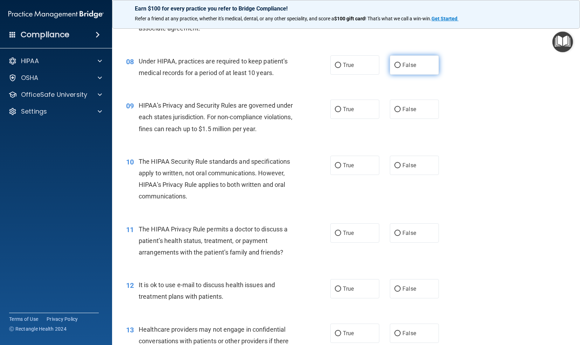
click at [395, 68] on input "False" at bounding box center [397, 65] width 6 height 5
radio input "true"
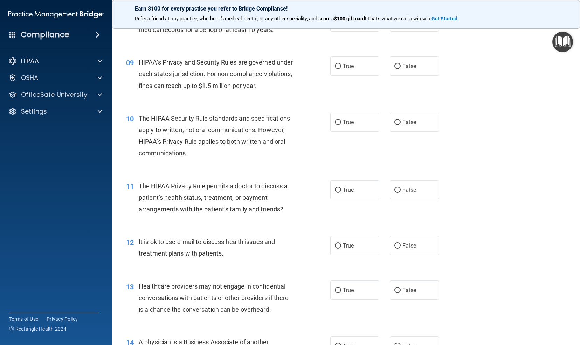
scroll to position [470, 0]
click at [359, 75] on label "True" at bounding box center [354, 65] width 49 height 19
click at [341, 69] on input "True" at bounding box center [338, 65] width 6 height 5
radio input "true"
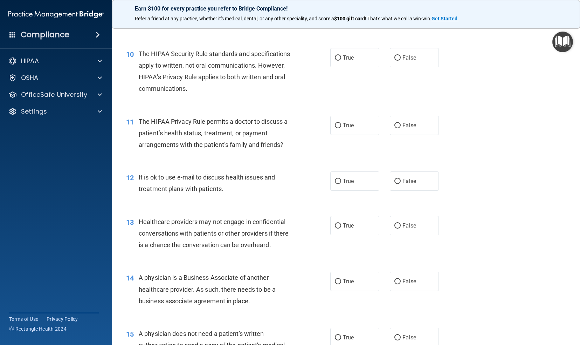
scroll to position [534, 0]
click at [354, 67] on label "True" at bounding box center [354, 57] width 49 height 19
click at [341, 60] on input "True" at bounding box center [338, 57] width 6 height 5
radio input "true"
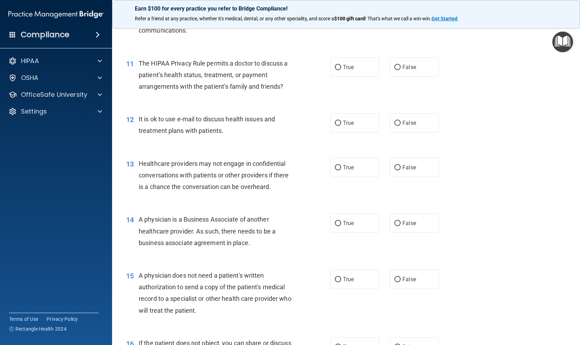
scroll to position [592, 0]
click at [397, 76] on label "False" at bounding box center [414, 66] width 49 height 19
click at [397, 70] on input "False" at bounding box center [397, 66] width 6 height 5
radio input "true"
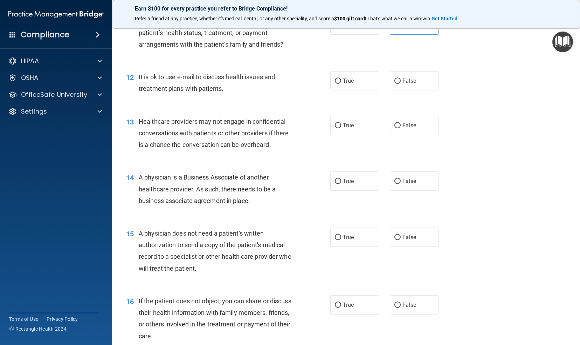
scroll to position [635, 0]
